Goal: Use online tool/utility: Utilize a website feature to perform a specific function

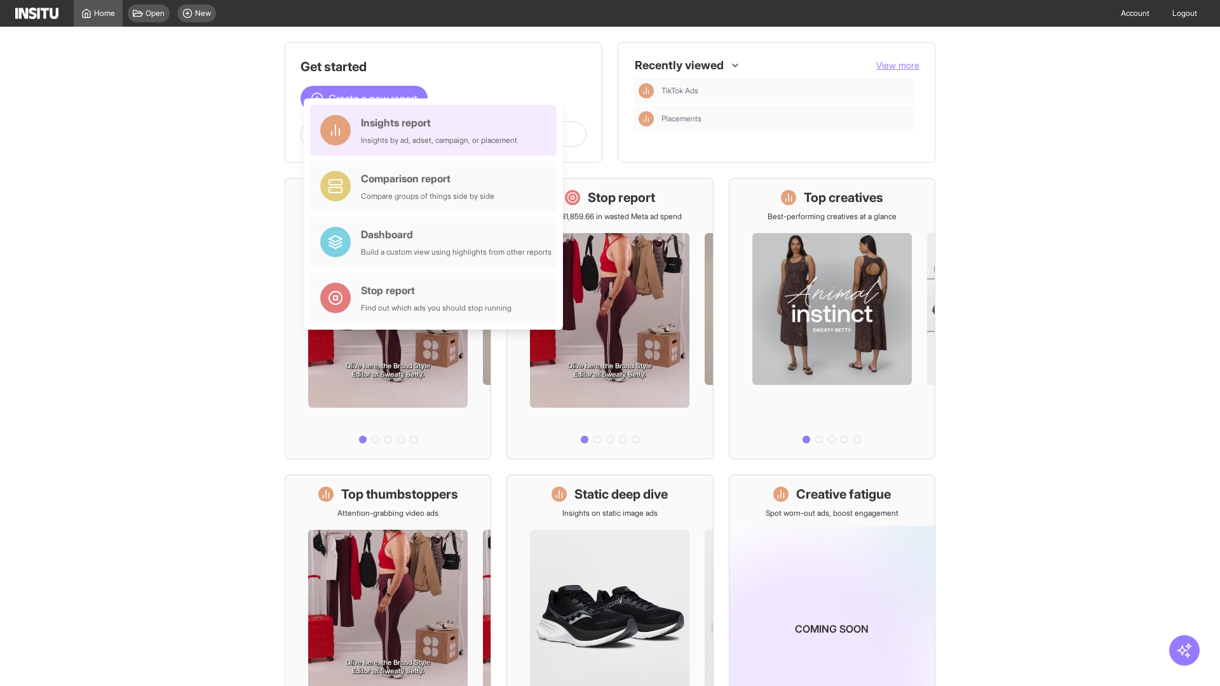
click at [437, 130] on div "Insights report Insights by ad, adset, campaign, or placement" at bounding box center [439, 130] width 156 height 31
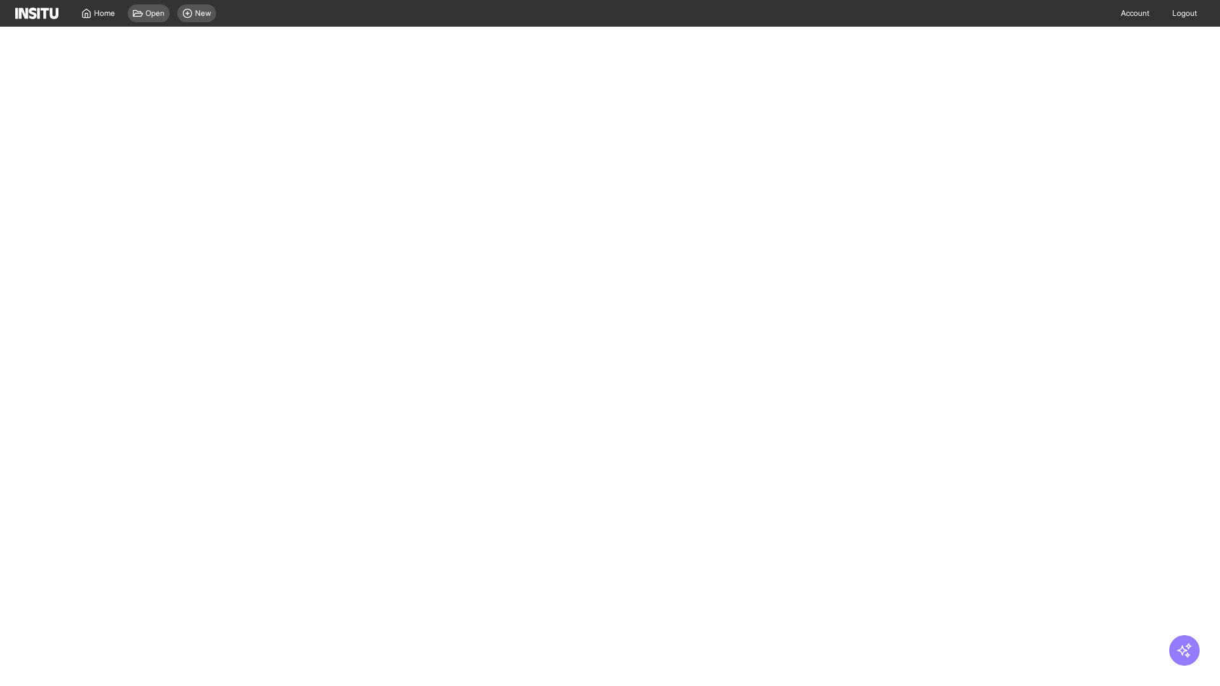
select select "**"
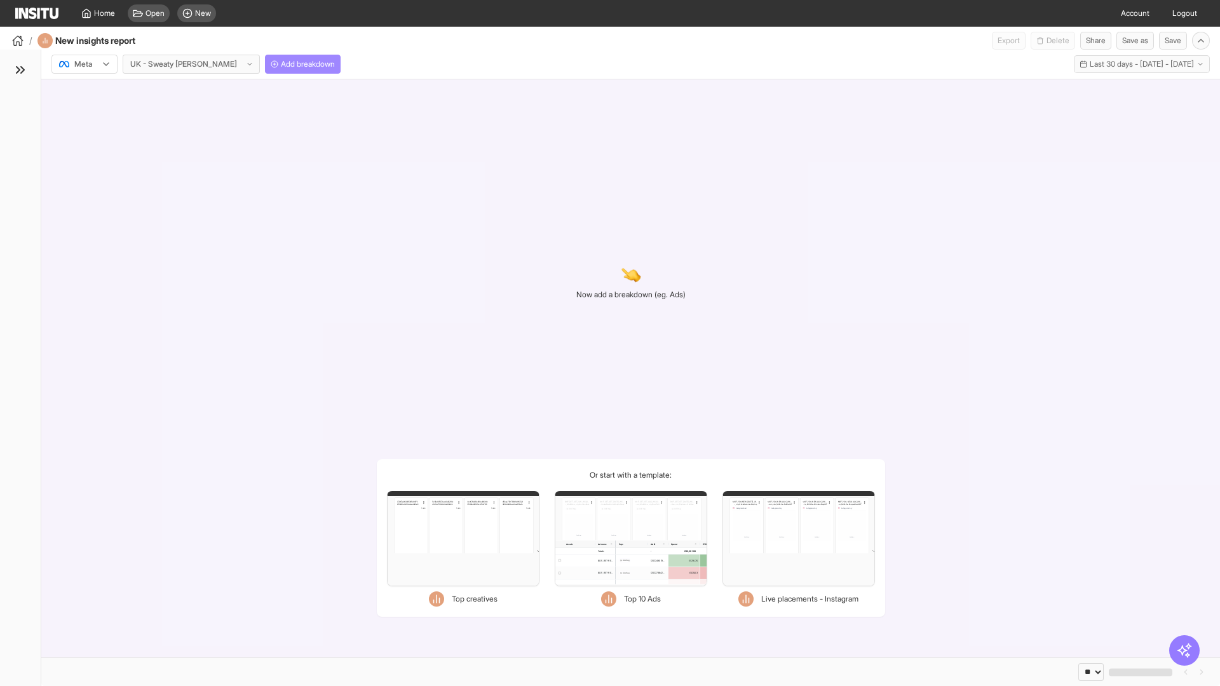
click at [281, 64] on span "Add breakdown" at bounding box center [308, 64] width 54 height 10
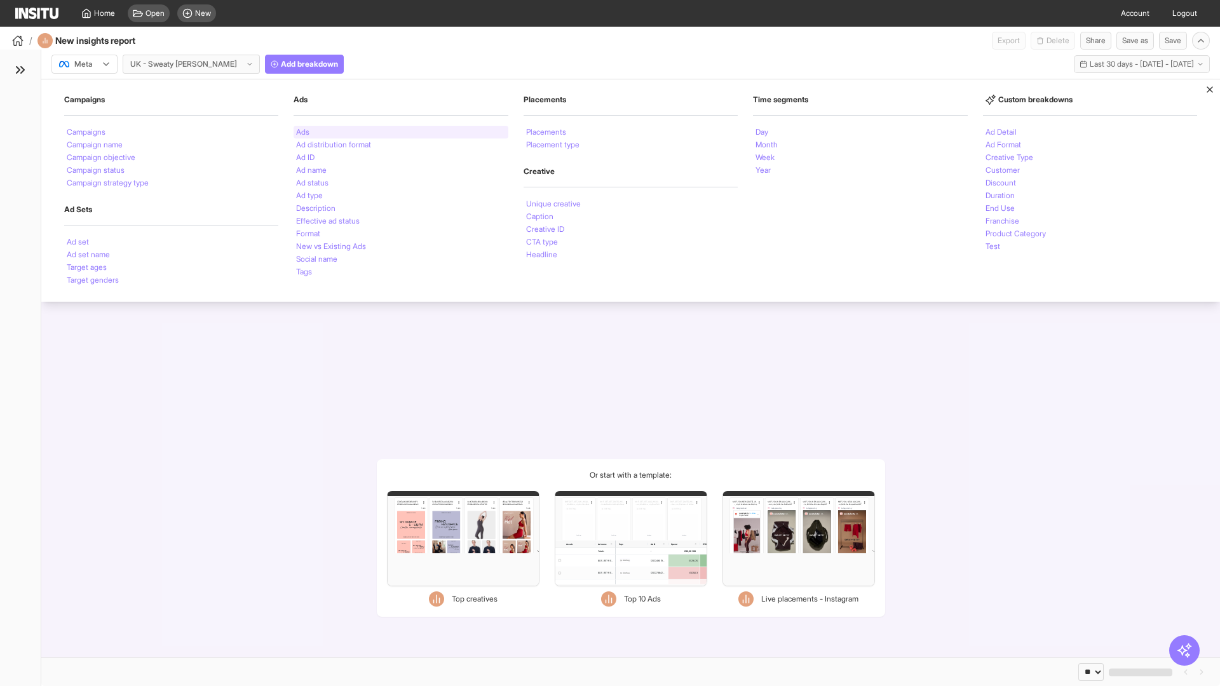
click at [303, 132] on li "Ads" at bounding box center [302, 132] width 13 height 8
